Goal: Task Accomplishment & Management: Use online tool/utility

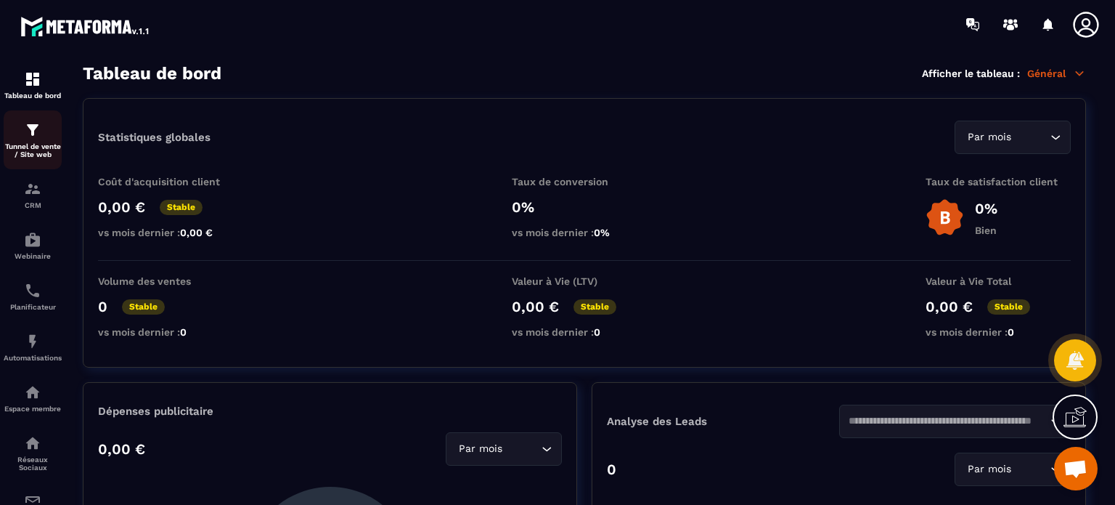
click at [12, 149] on p "Tunnel de vente / Site web" at bounding box center [33, 150] width 58 height 16
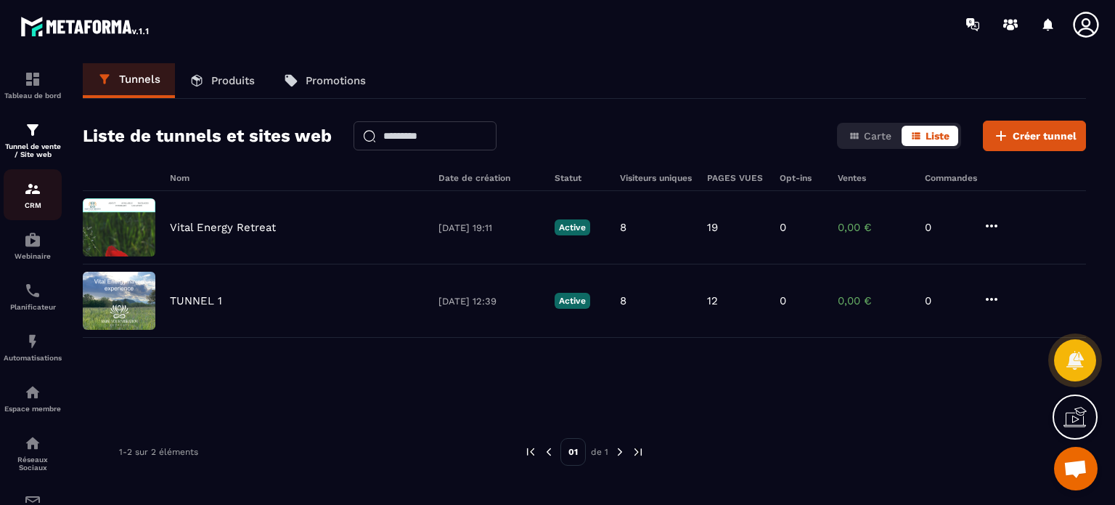
click at [35, 198] on img at bounding box center [32, 188] width 17 height 17
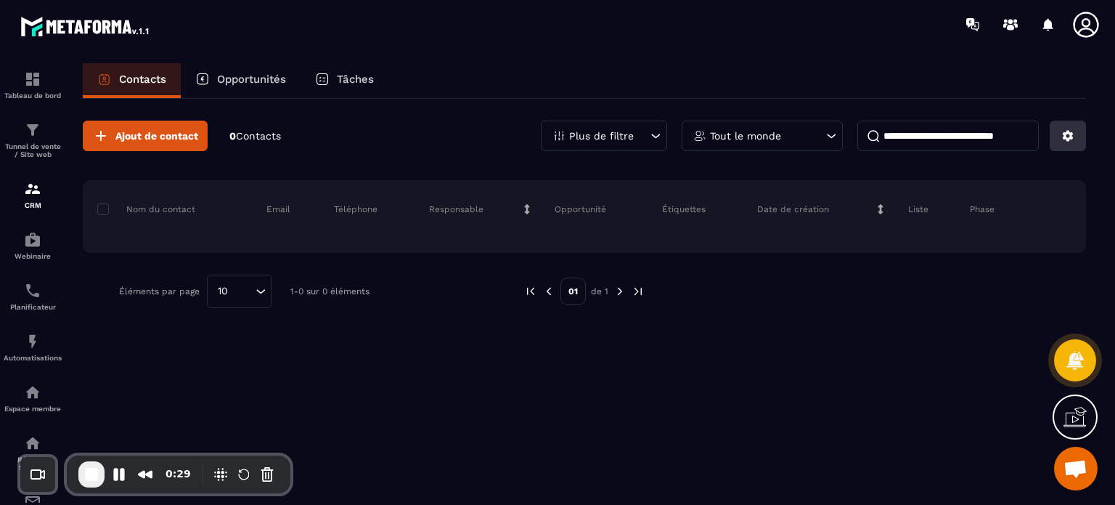
click at [1056, 139] on button at bounding box center [1068, 136] width 36 height 30
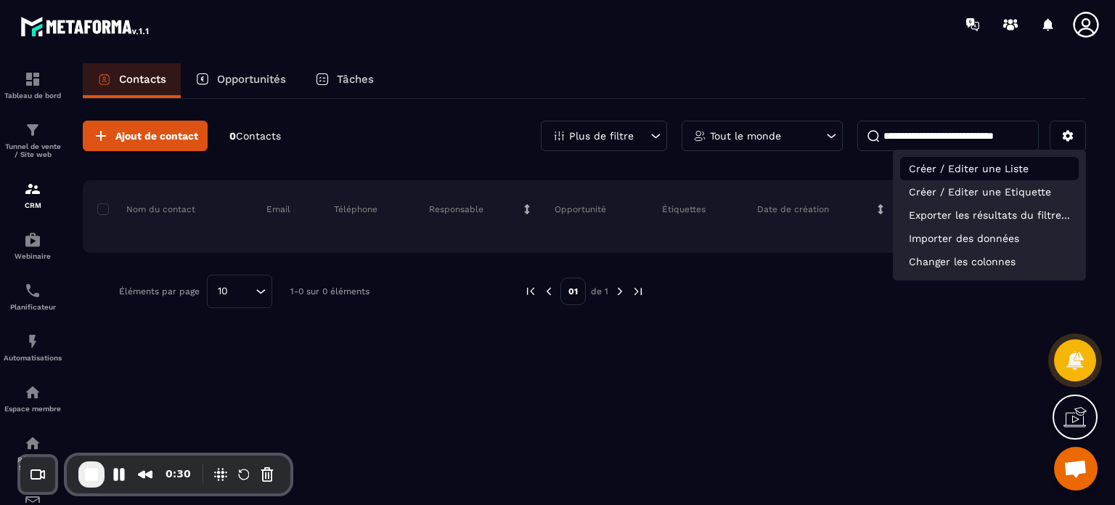
click at [985, 171] on p "Créer / Editer une Liste" at bounding box center [989, 168] width 179 height 23
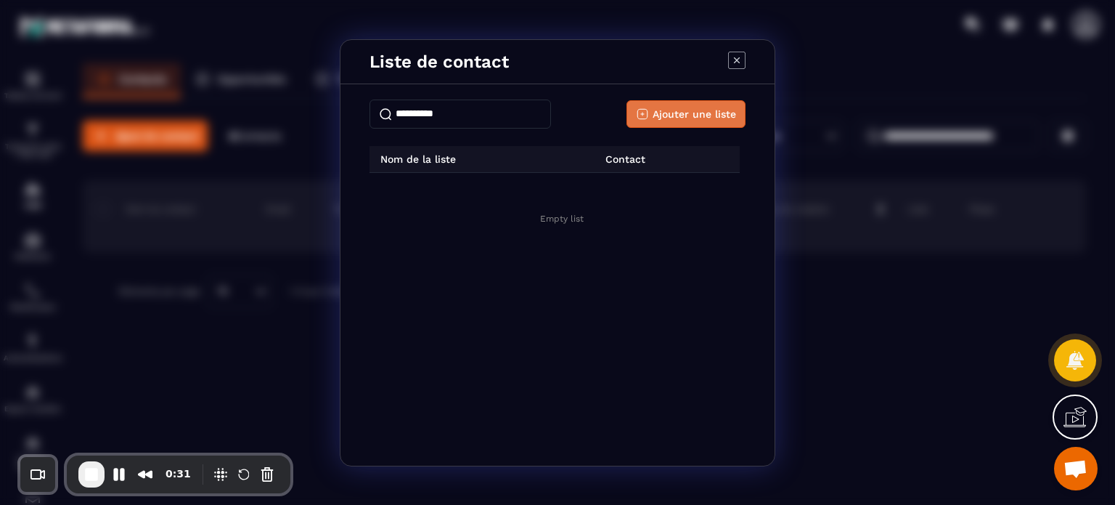
click at [694, 121] on span "Ajouter une liste" at bounding box center [695, 114] width 84 height 15
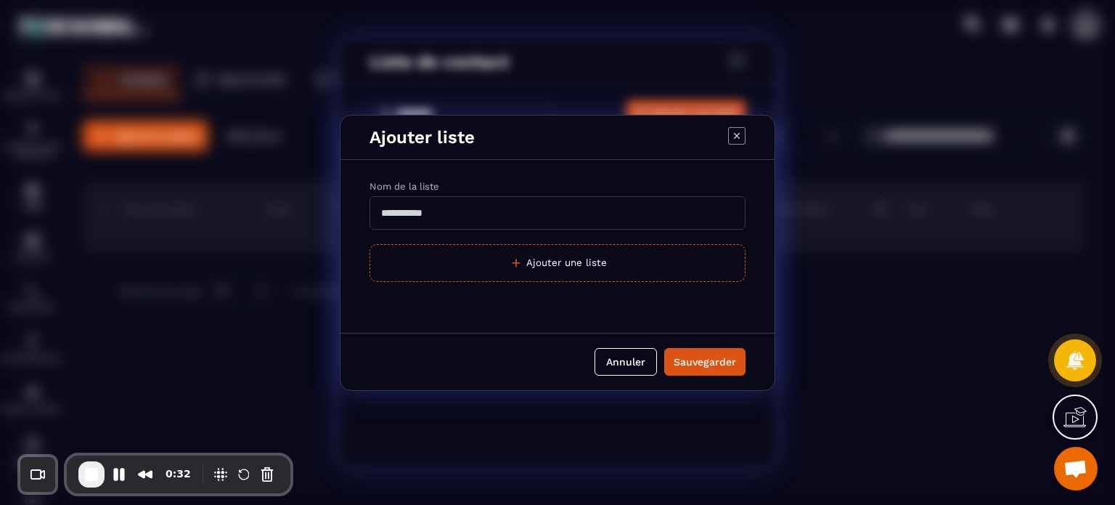
click at [535, 199] on input "Modal window" at bounding box center [558, 212] width 376 height 33
type input "**********"
click at [664, 348] on button "Sauvegarder" at bounding box center [704, 362] width 81 height 28
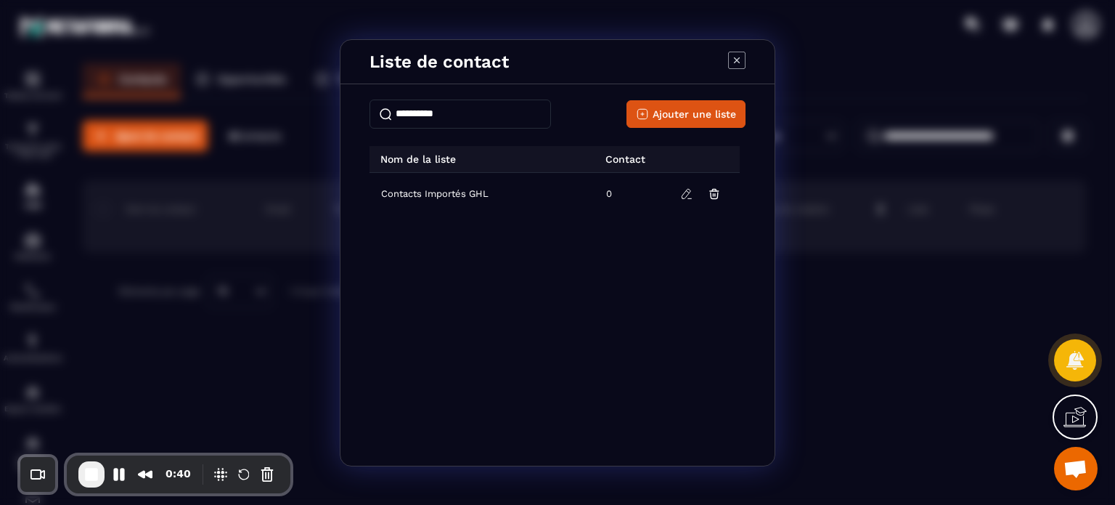
click at [742, 63] on icon "Modal window" at bounding box center [736, 60] width 17 height 17
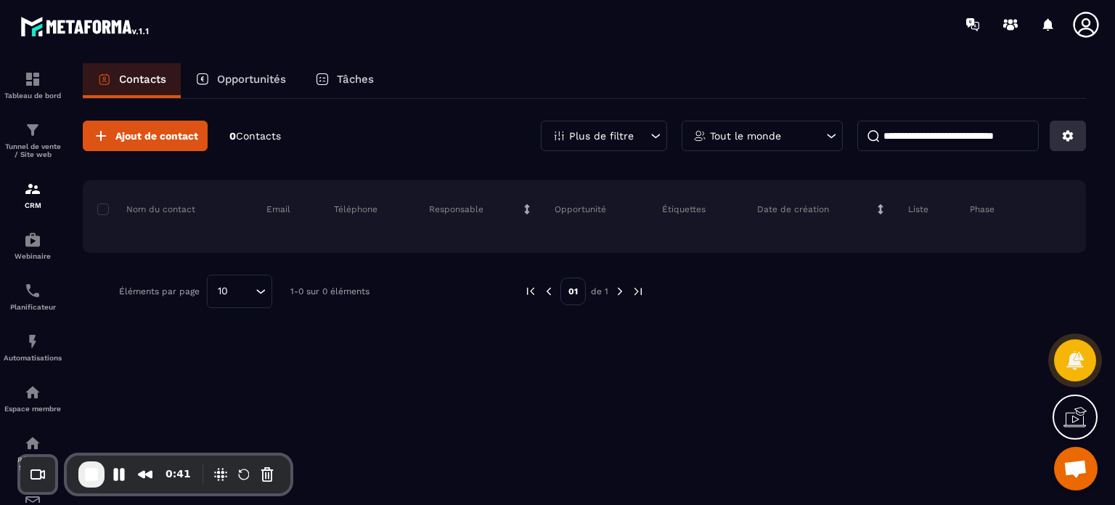
click at [1063, 138] on icon at bounding box center [1068, 136] width 11 height 11
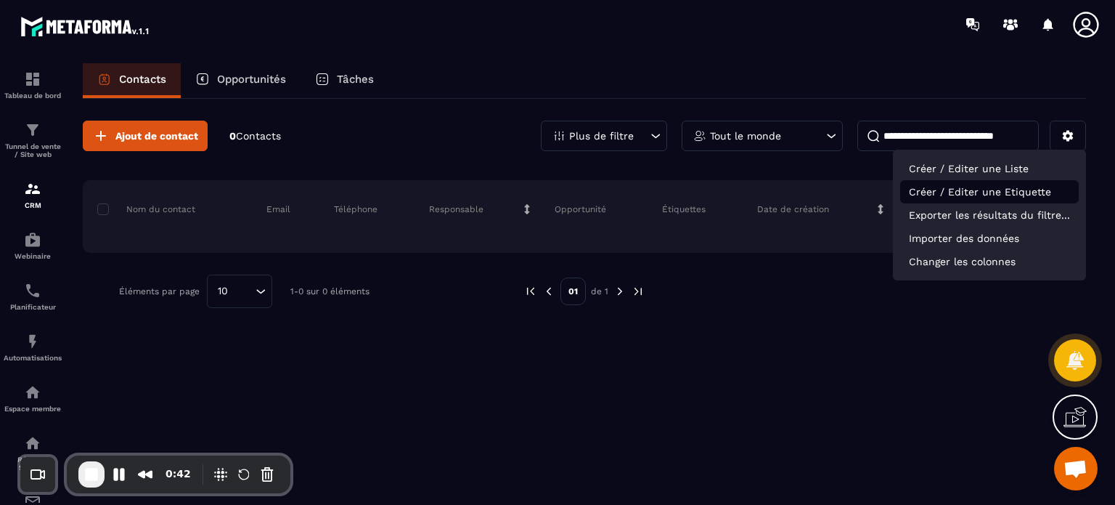
click at [1005, 185] on p "Créer / Editer une Etiquette" at bounding box center [989, 191] width 179 height 23
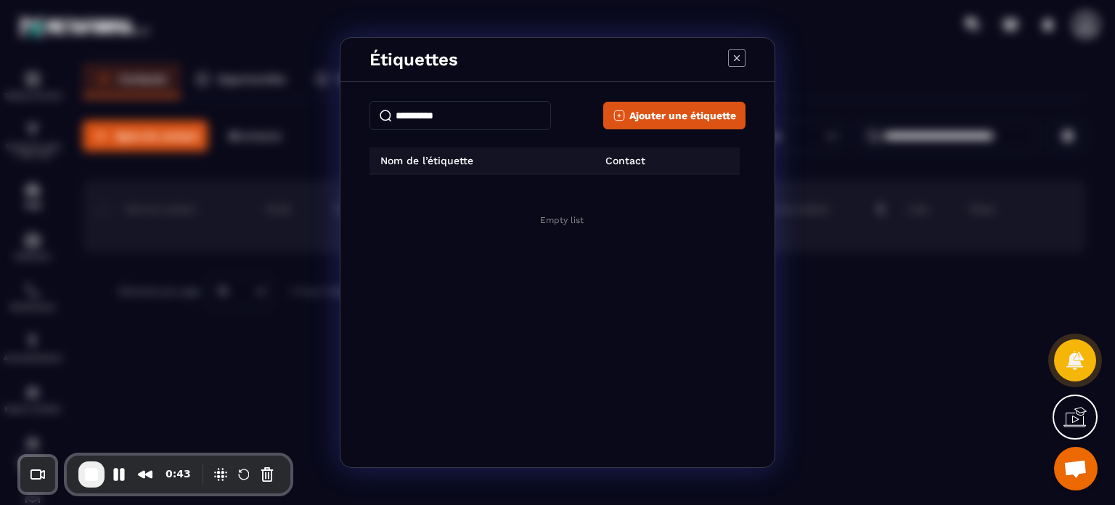
click at [733, 60] on icon "Modal window" at bounding box center [736, 57] width 17 height 17
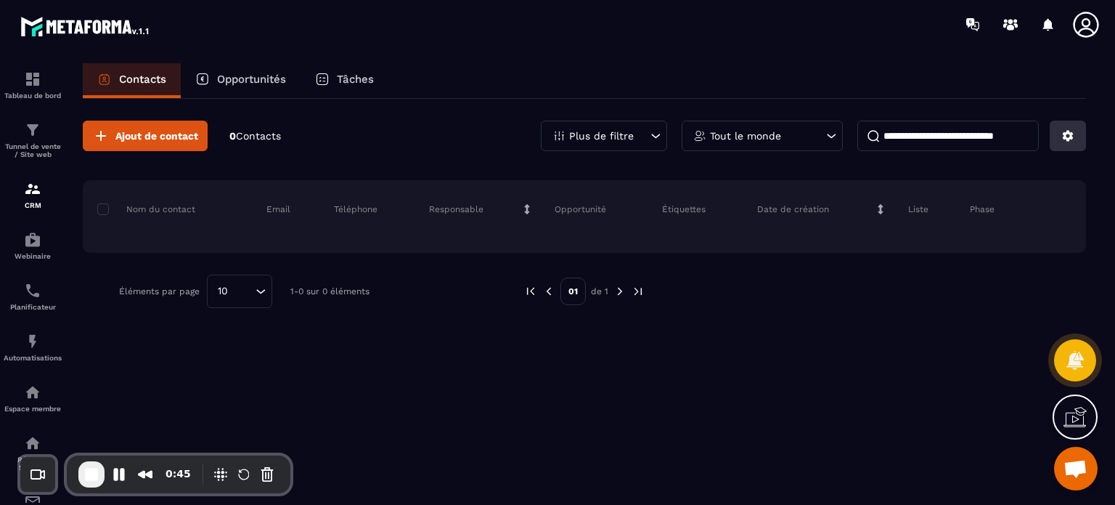
click at [1063, 142] on icon at bounding box center [1068, 135] width 13 height 13
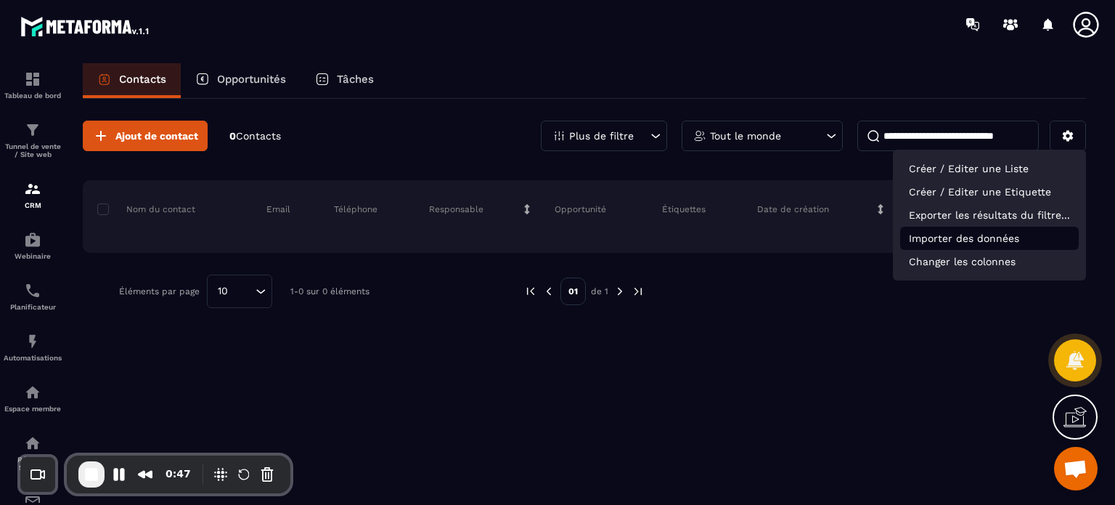
click at [998, 244] on p "Importer des données" at bounding box center [989, 238] width 179 height 23
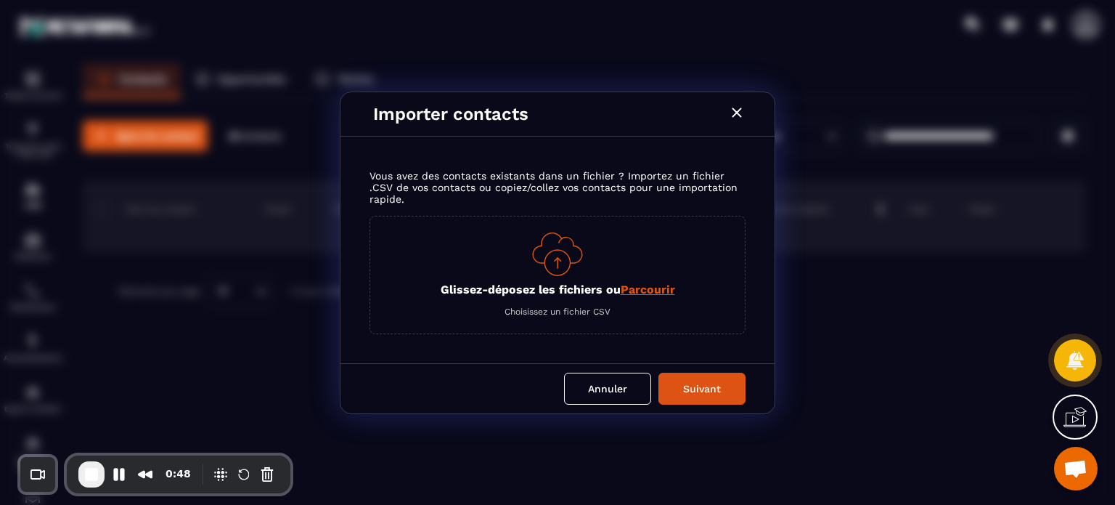
click at [541, 287] on p "Glissez-déposez les fichiers ou Parcourir" at bounding box center [558, 289] width 235 height 14
click at [0, 0] on input "Glissez-déposez les fichiers ou Parcourir" at bounding box center [0, 0] width 0 height 0
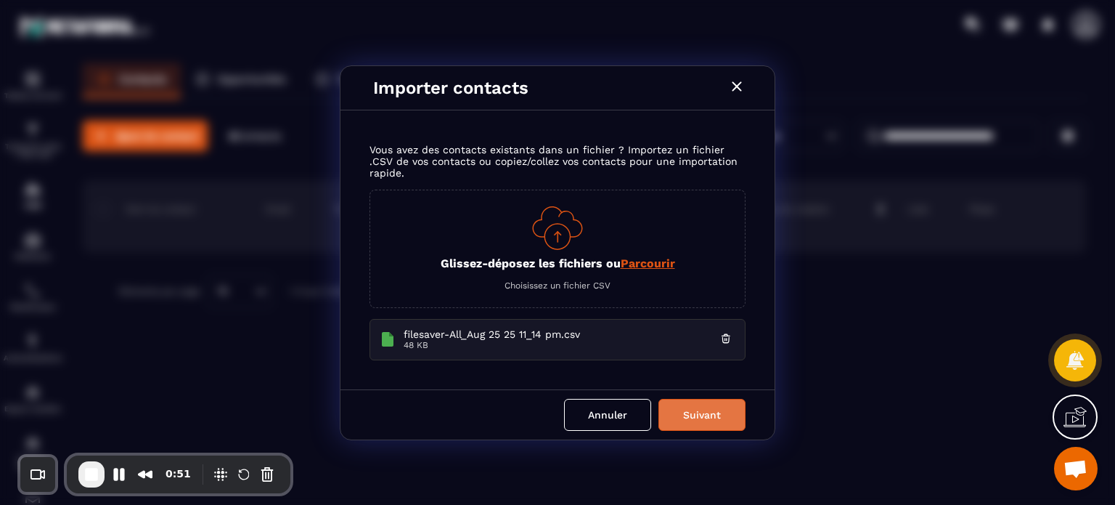
click at [723, 411] on button "Suivant" at bounding box center [702, 415] width 87 height 32
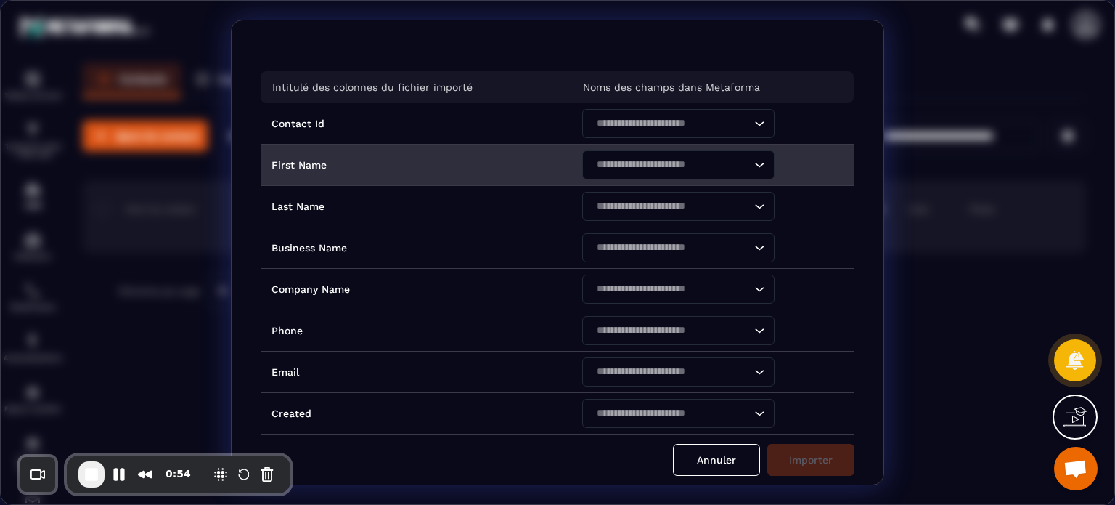
click at [607, 166] on input "Search for option" at bounding box center [671, 165] width 159 height 16
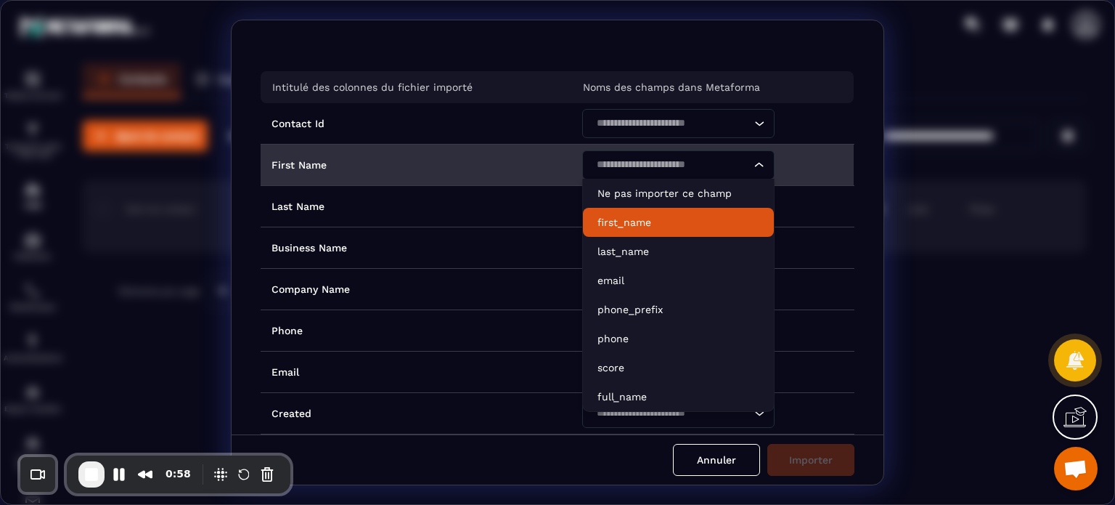
click at [625, 224] on p "first_name" at bounding box center [679, 222] width 162 height 15
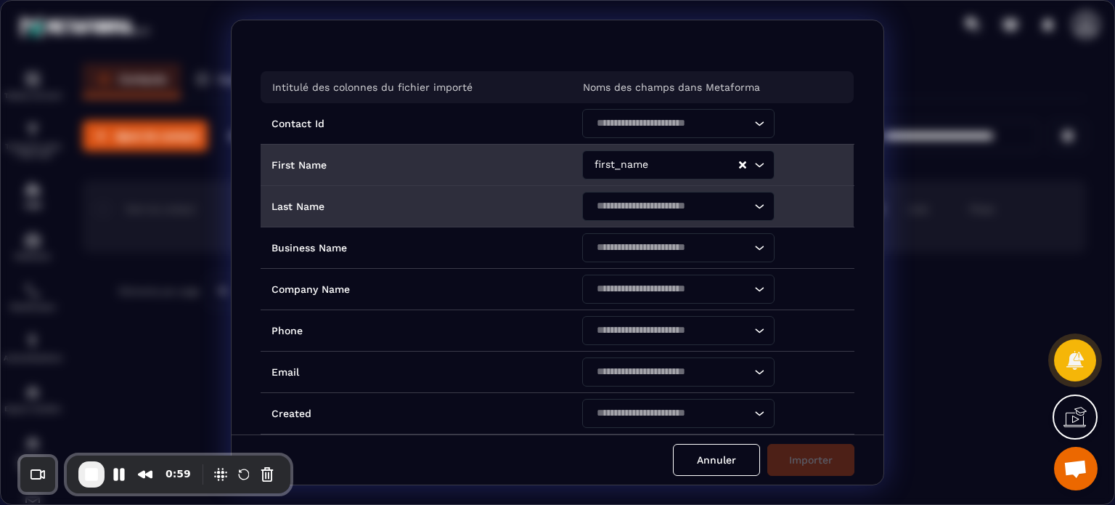
click at [638, 205] on input "Search for option" at bounding box center [671, 206] width 159 height 16
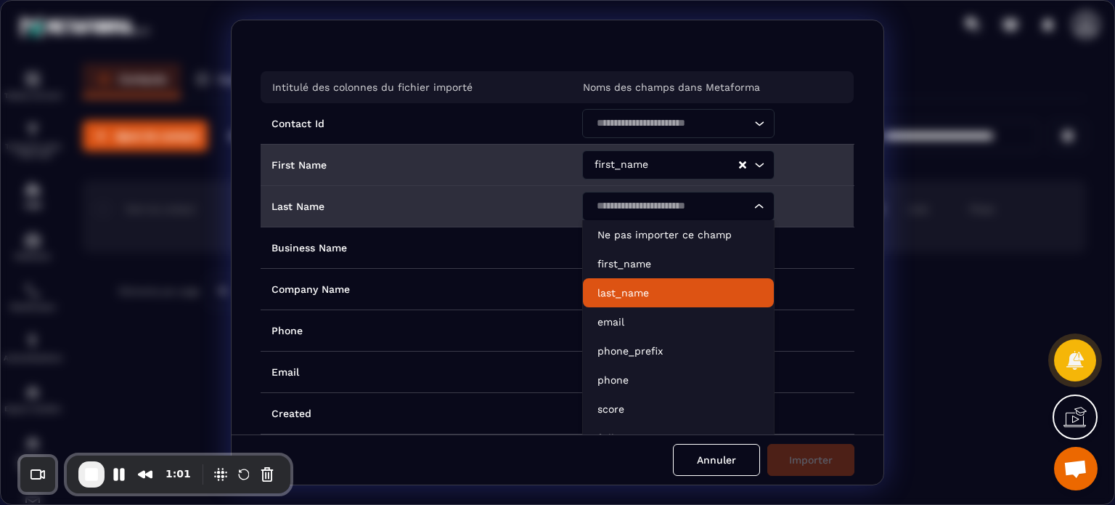
click at [631, 290] on p "last_name" at bounding box center [679, 292] width 162 height 15
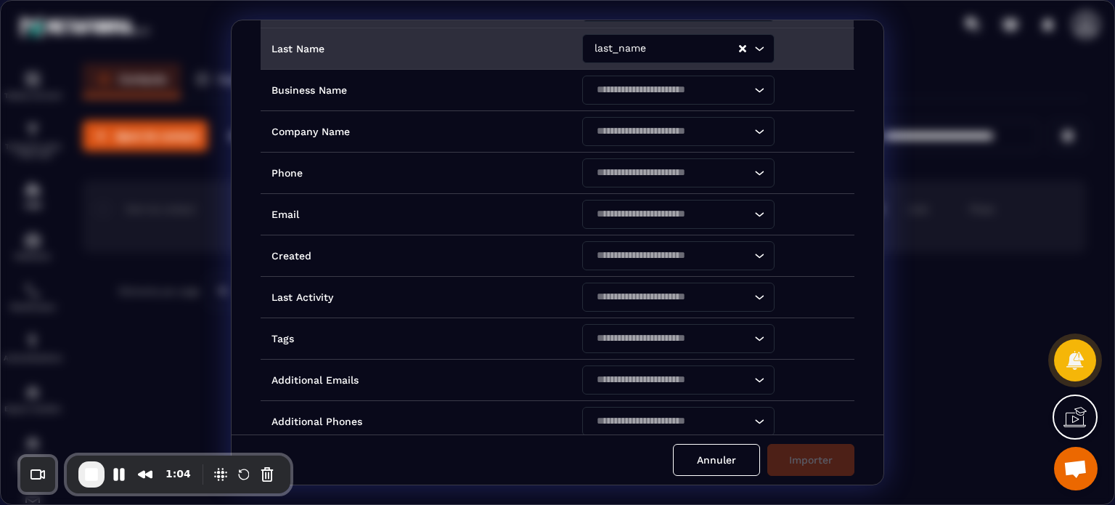
scroll to position [171, 0]
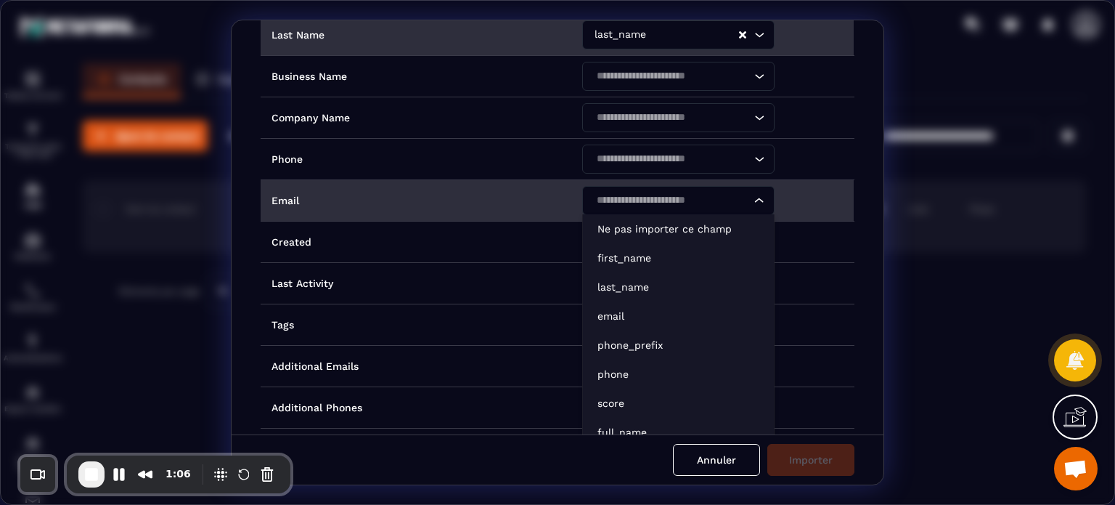
click at [650, 203] on input "Search for option" at bounding box center [671, 200] width 159 height 16
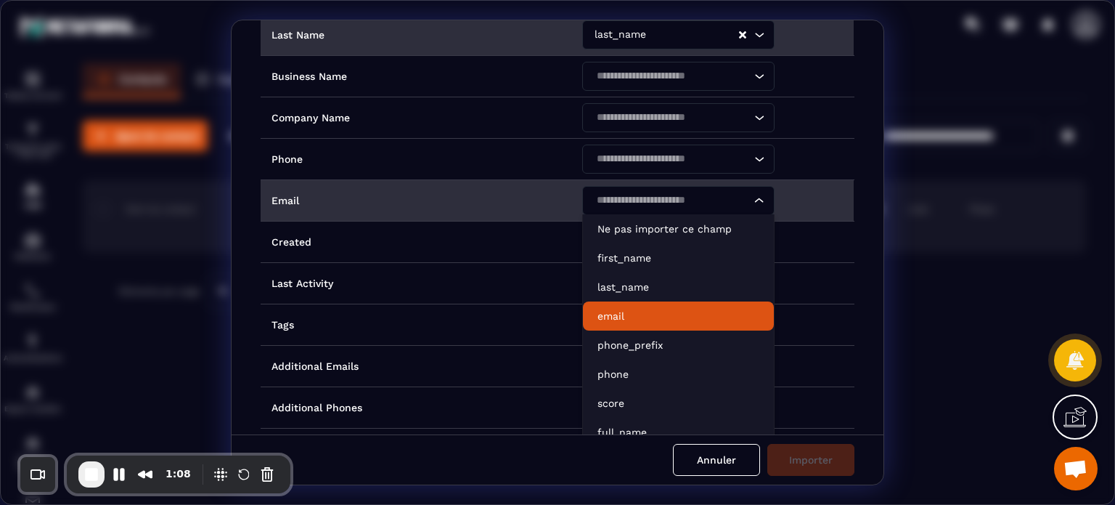
click at [622, 305] on li "email" at bounding box center [678, 315] width 191 height 29
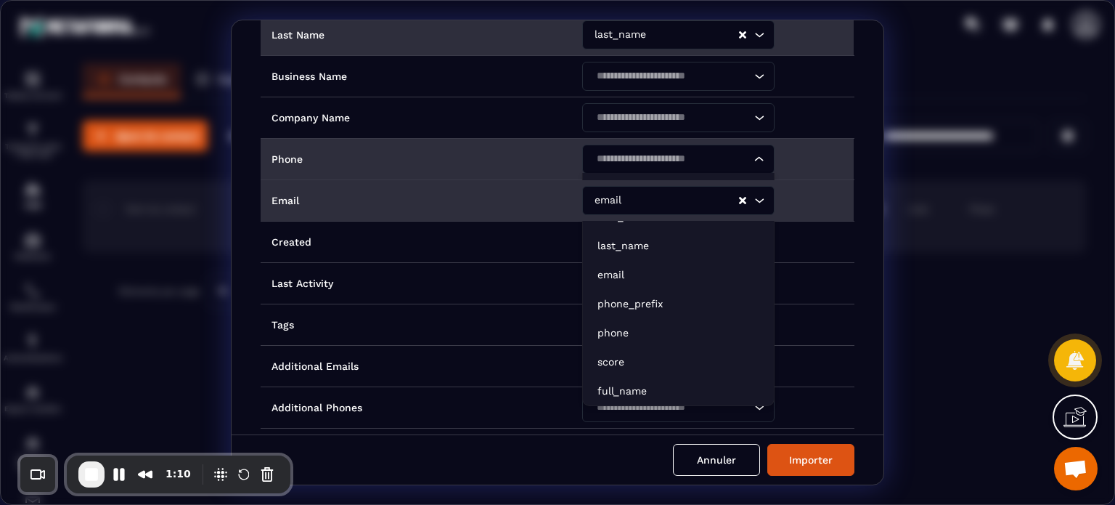
click at [622, 158] on input "Search for option" at bounding box center [671, 159] width 159 height 16
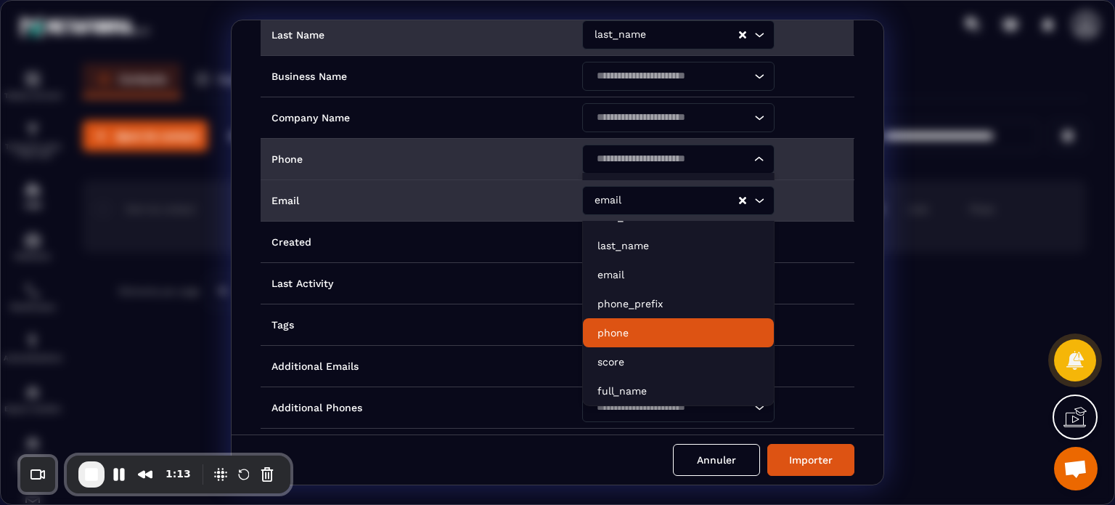
click at [603, 336] on p "phone" at bounding box center [679, 332] width 162 height 15
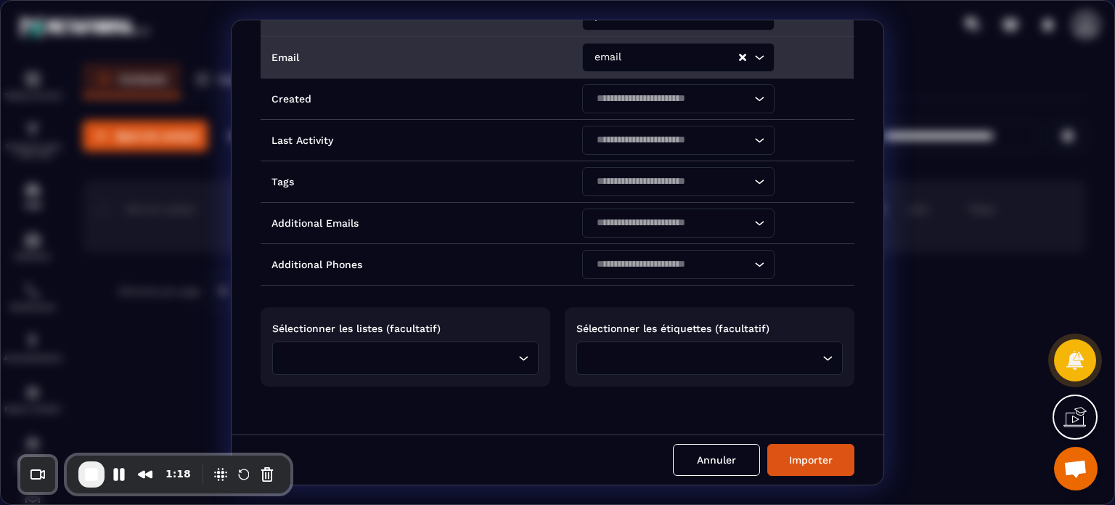
scroll to position [315, 0]
click at [453, 355] on input "Search for option" at bounding box center [398, 357] width 233 height 16
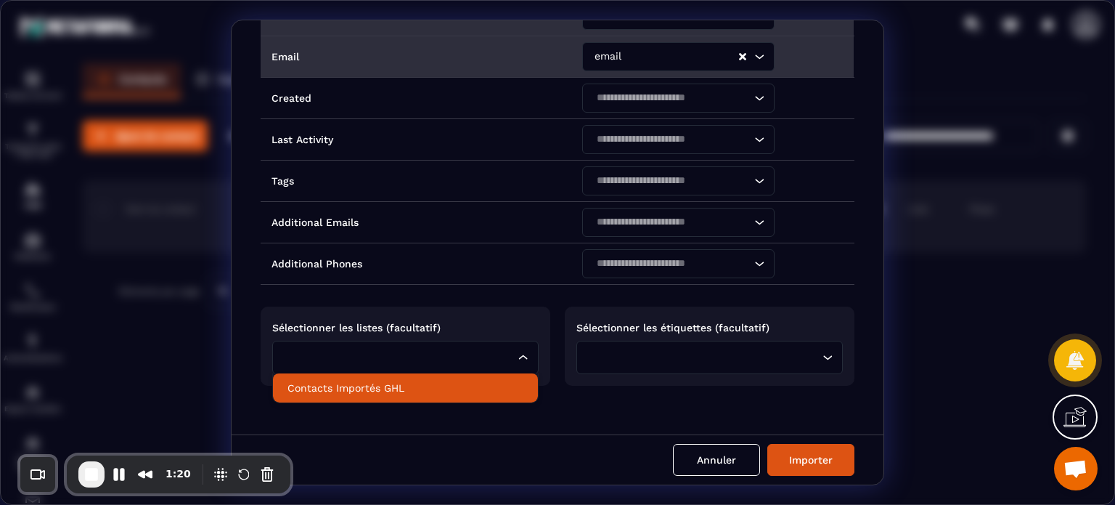
click at [426, 391] on p "Contacts Importés GHL" at bounding box center [406, 387] width 236 height 15
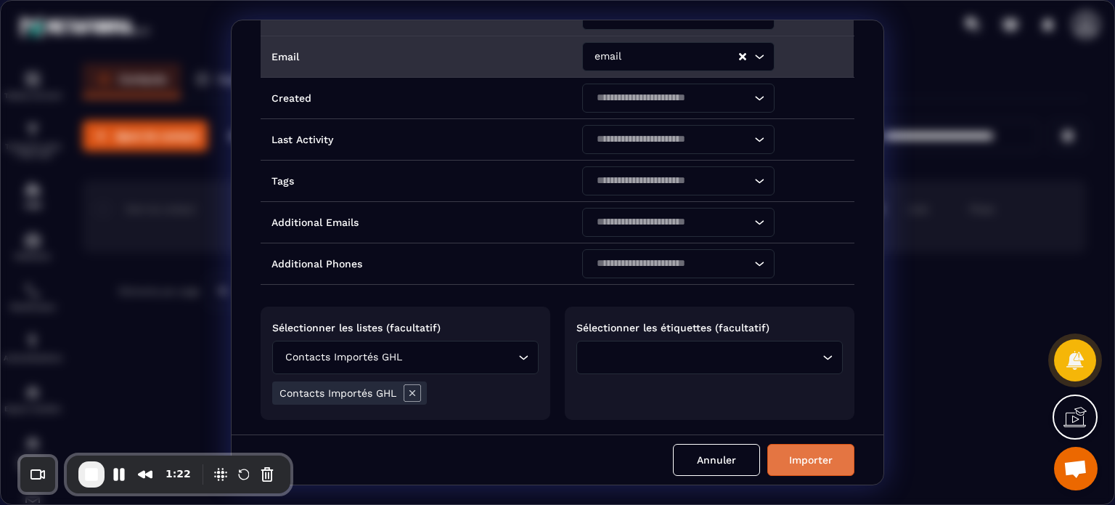
click at [839, 454] on button "Importer" at bounding box center [811, 460] width 87 height 32
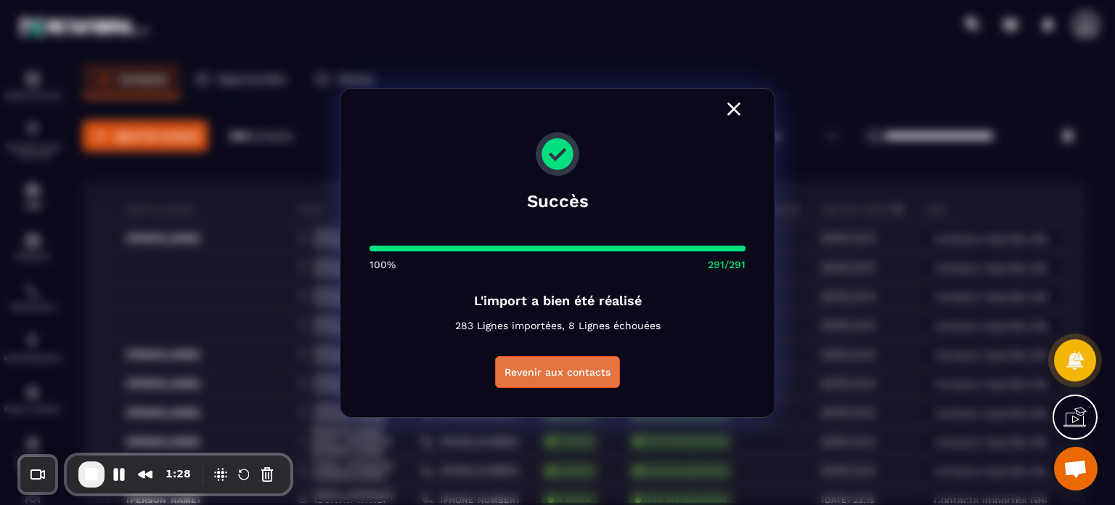
click at [578, 369] on button "Revenir aux contacts" at bounding box center [557, 372] width 125 height 32
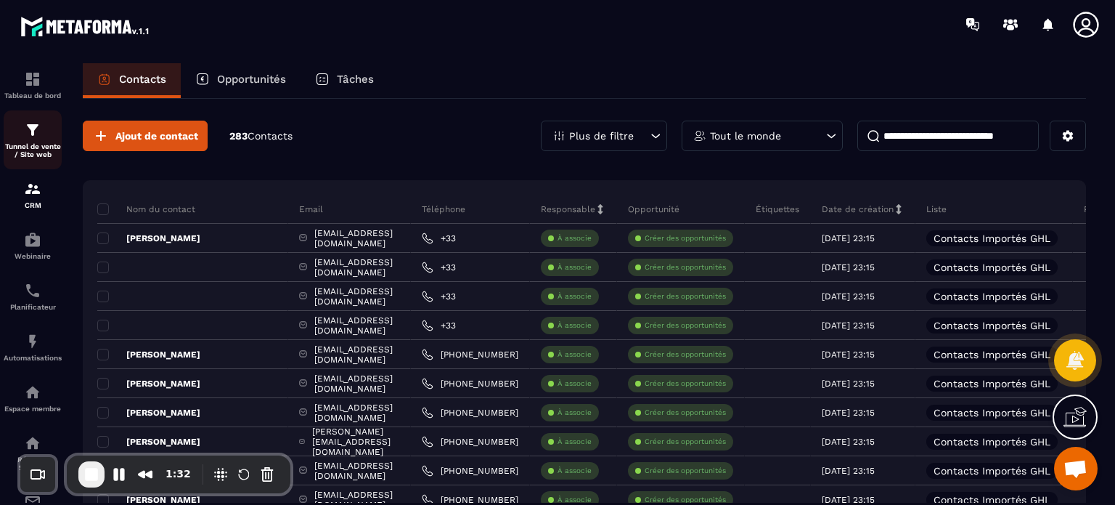
click at [28, 131] on img at bounding box center [32, 129] width 17 height 17
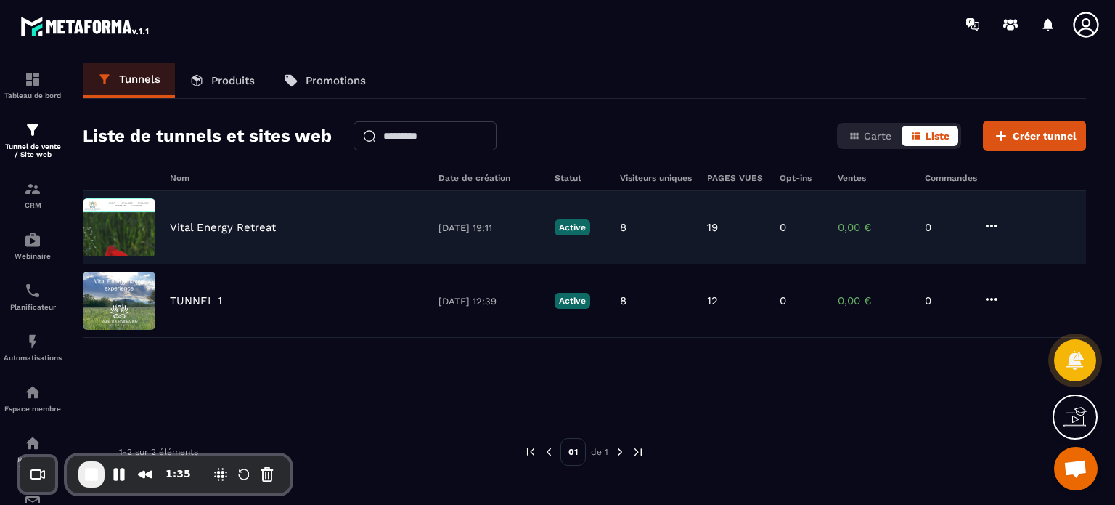
click at [203, 264] on div "Vital Energy Retreat [DATE] 19:11 Active 8 19 0 0,00 € 0" at bounding box center [585, 300] width 1004 height 73
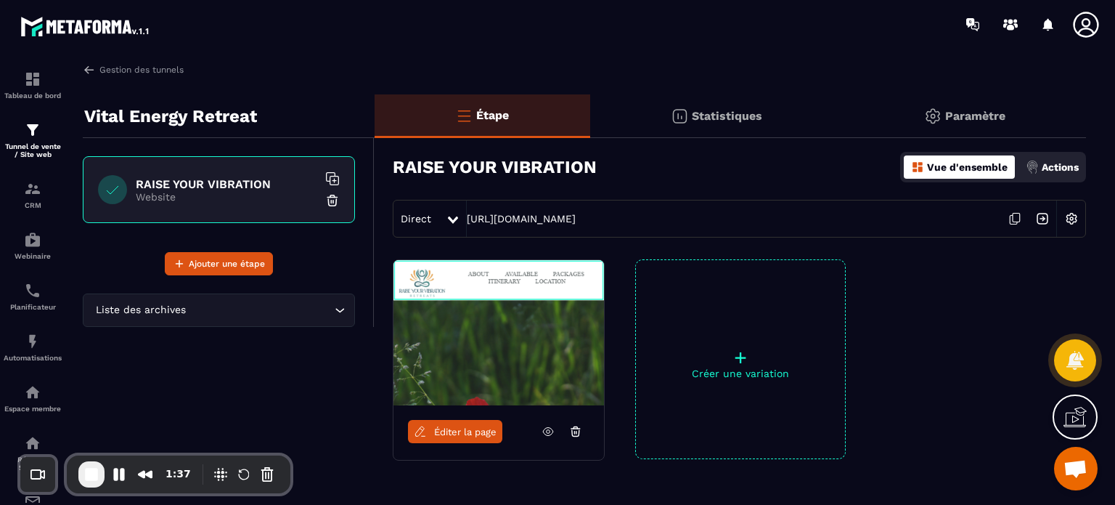
click at [515, 225] on div "Direct [URL][DOMAIN_NAME]" at bounding box center [739, 219] width 693 height 38
click at [518, 213] on link "[URL][DOMAIN_NAME]" at bounding box center [521, 219] width 109 height 12
click at [476, 438] on link "Éditer la page" at bounding box center [455, 431] width 94 height 23
